Goal: Find specific page/section: Find specific page/section

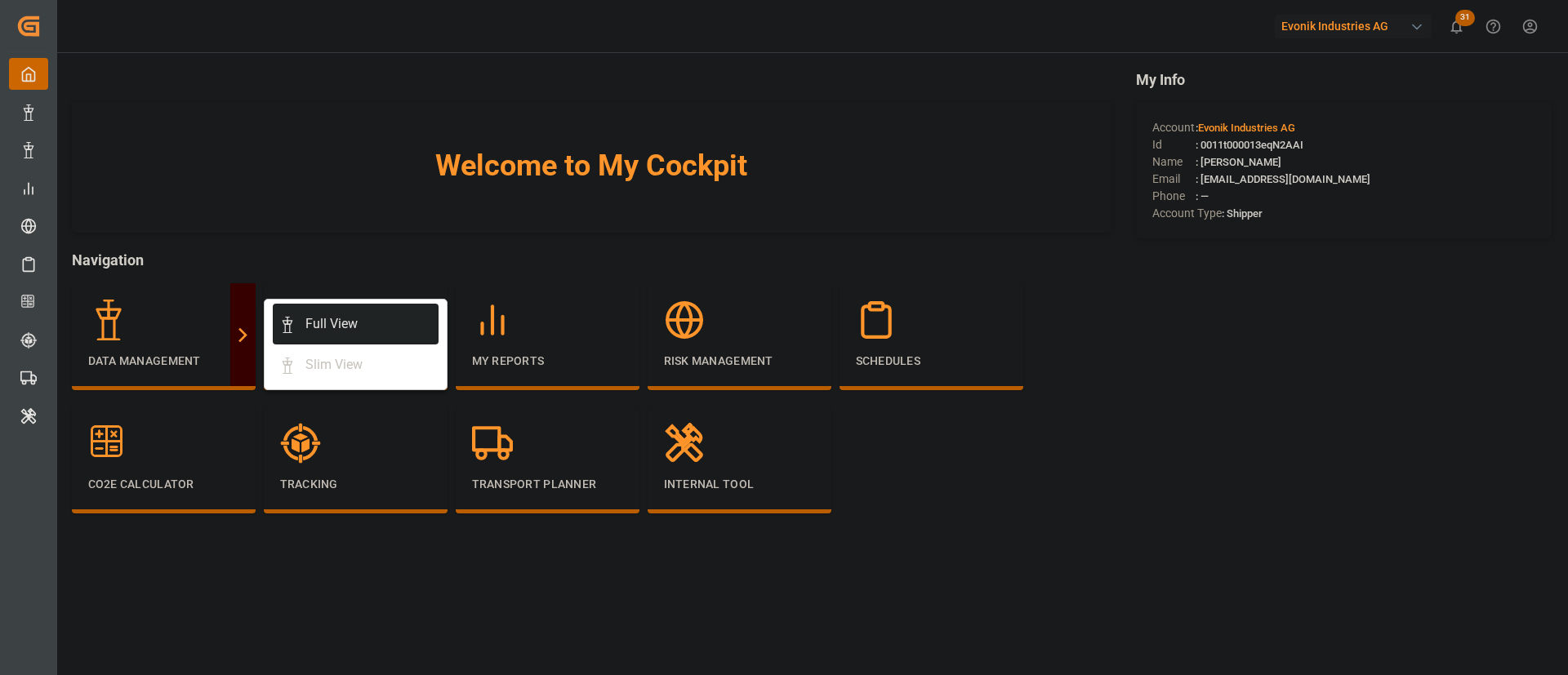
click at [356, 318] on div "Full View" at bounding box center [331, 324] width 52 height 19
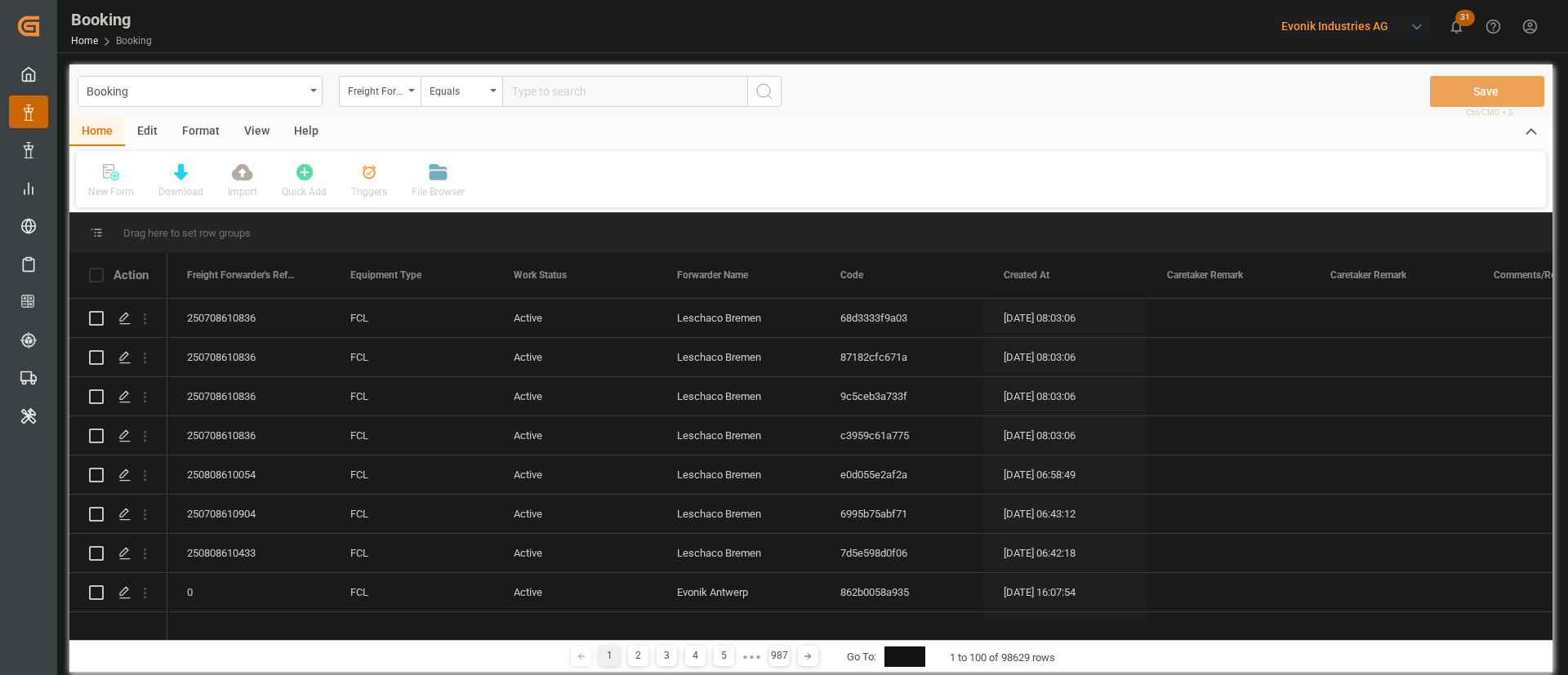
click at [196, 125] on div "Format" at bounding box center [201, 132] width 62 height 28
click at [118, 178] on icon at bounding box center [111, 172] width 14 height 16
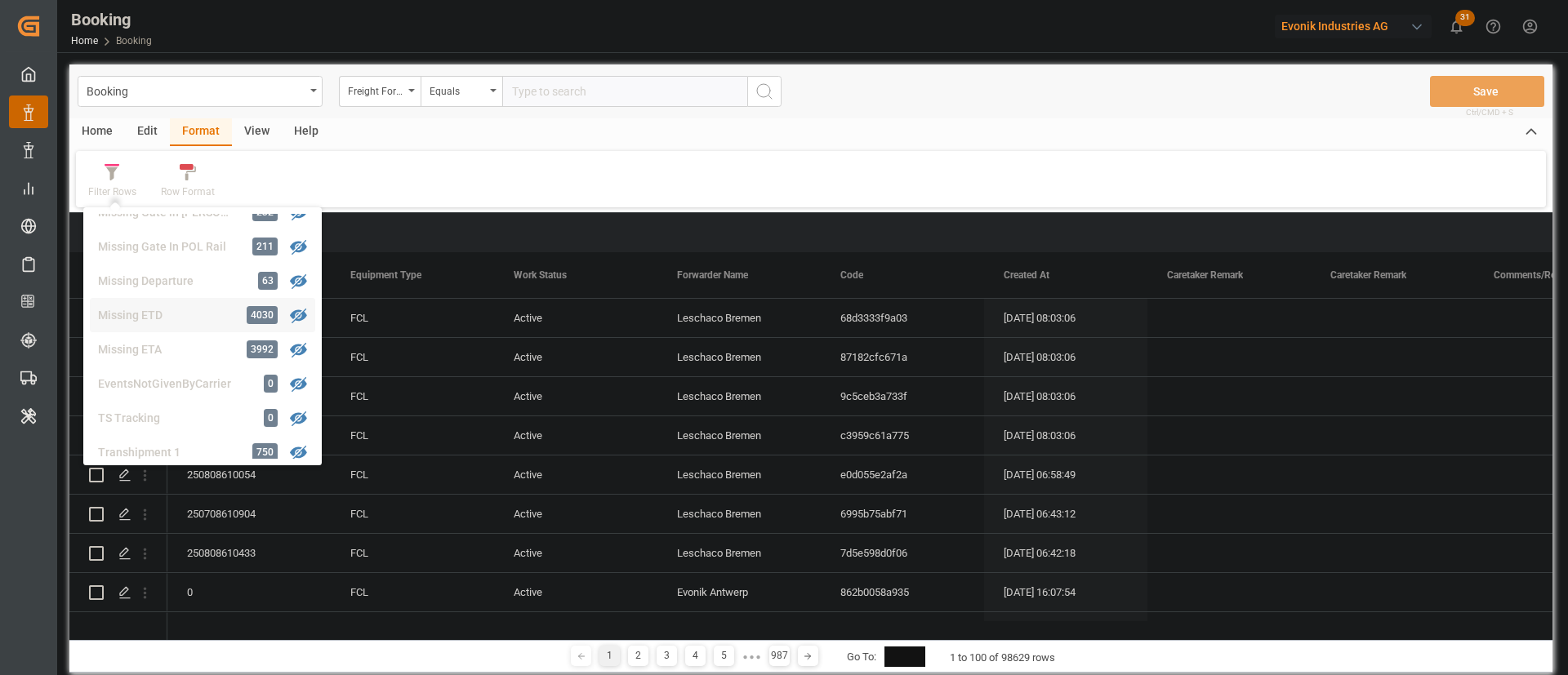
scroll to position [342, 0]
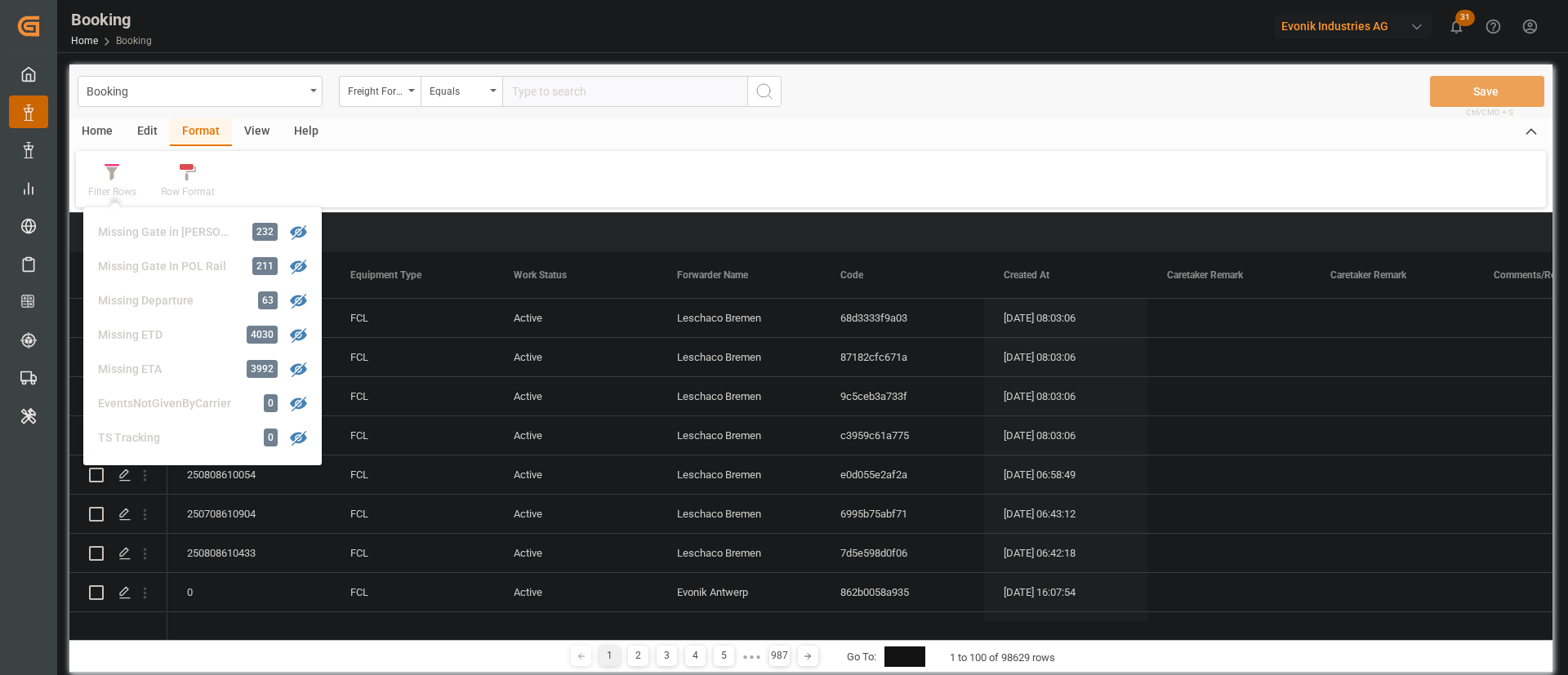
click at [1353, 24] on div "Evonik Industries AG" at bounding box center [1353, 26] width 156 height 24
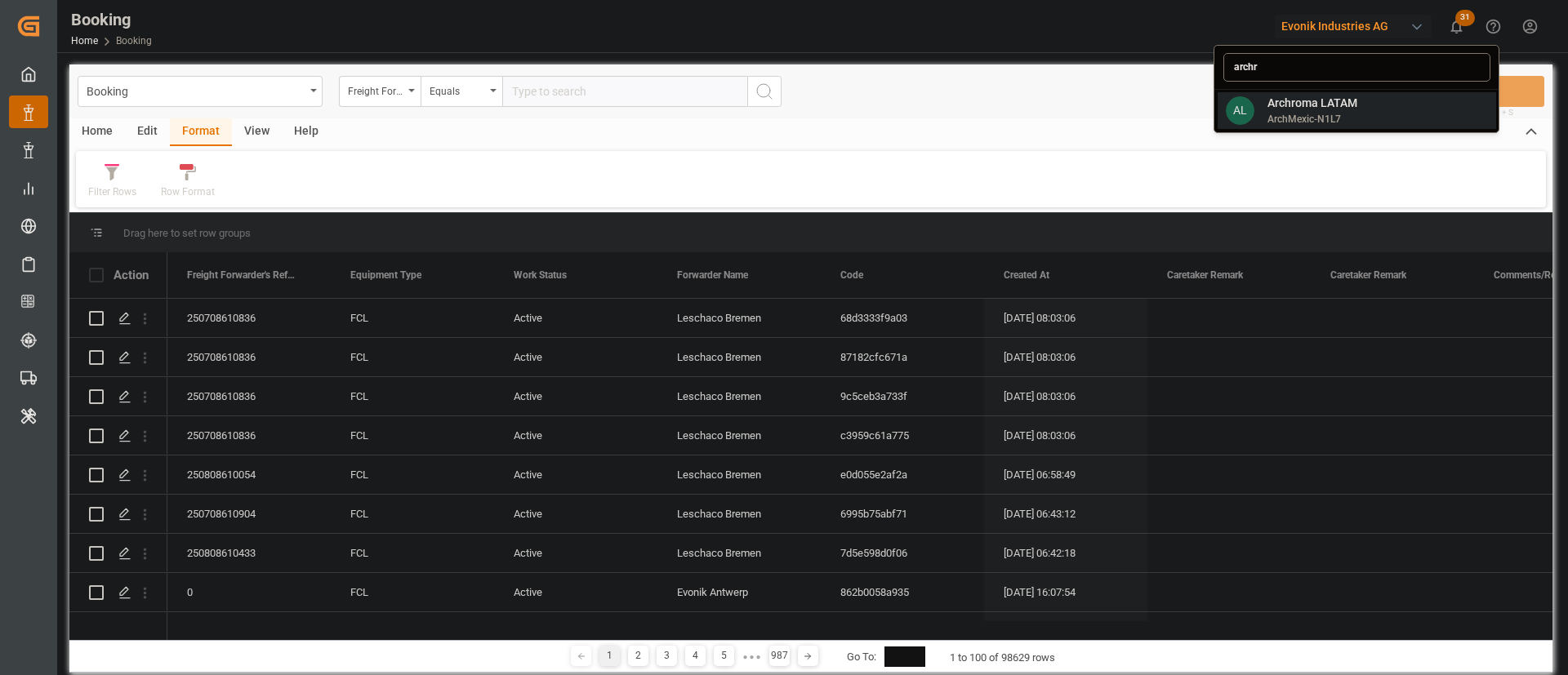
type input "archr"
click at [1262, 108] on div "Archroma LATAM ArchMexic-N1L7" at bounding box center [1305, 110] width 103 height 32
